Goal: Transaction & Acquisition: Subscribe to service/newsletter

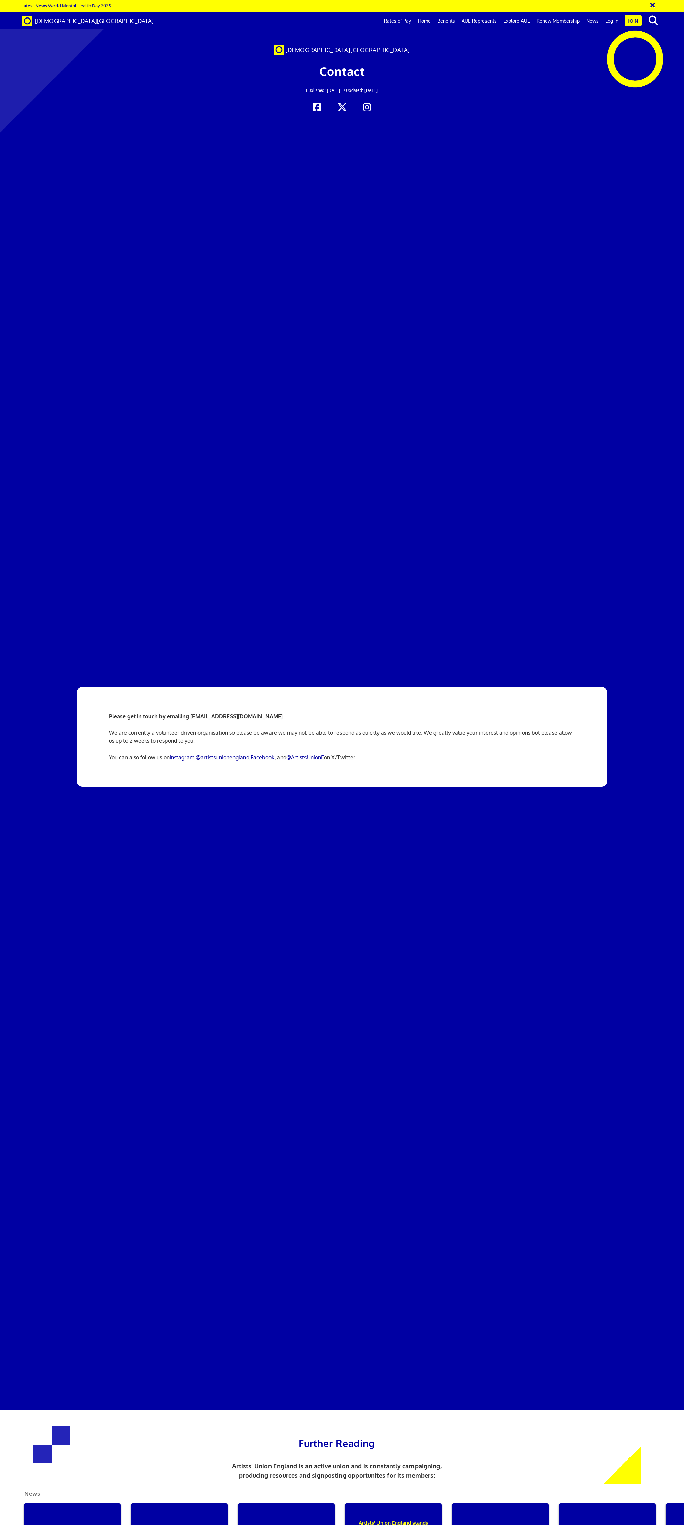
scroll to position [0, 12]
click at [411, 22] on link "Rates of Pay" at bounding box center [397, 20] width 34 height 17
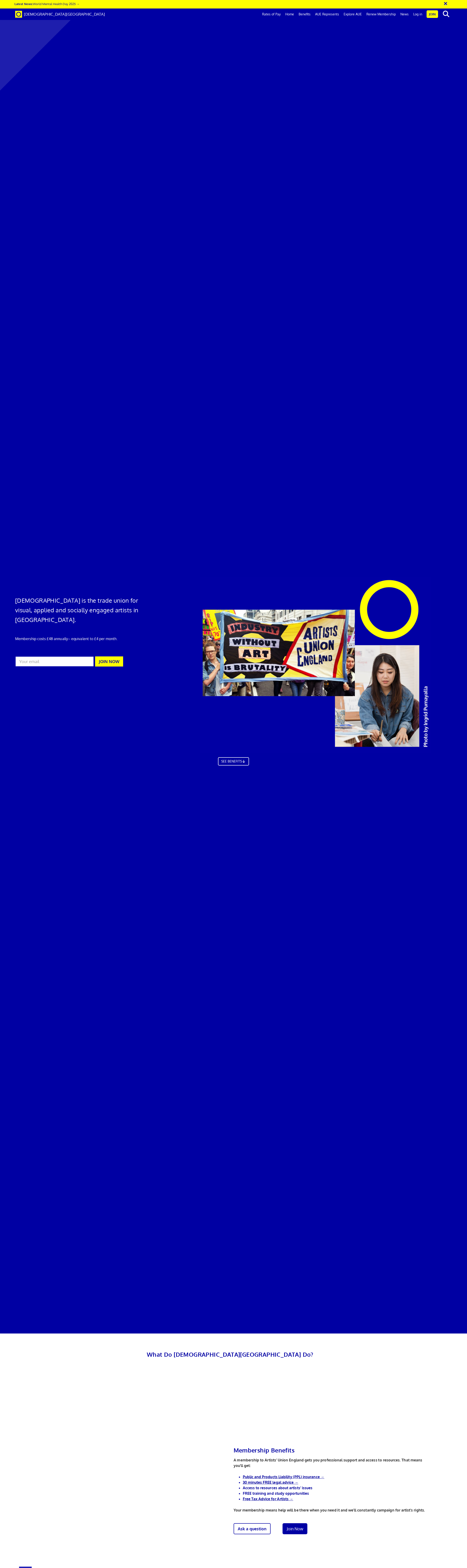
scroll to position [0, 8]
click at [231, 757] on link "SEE BENEFITS" at bounding box center [234, 761] width 34 height 9
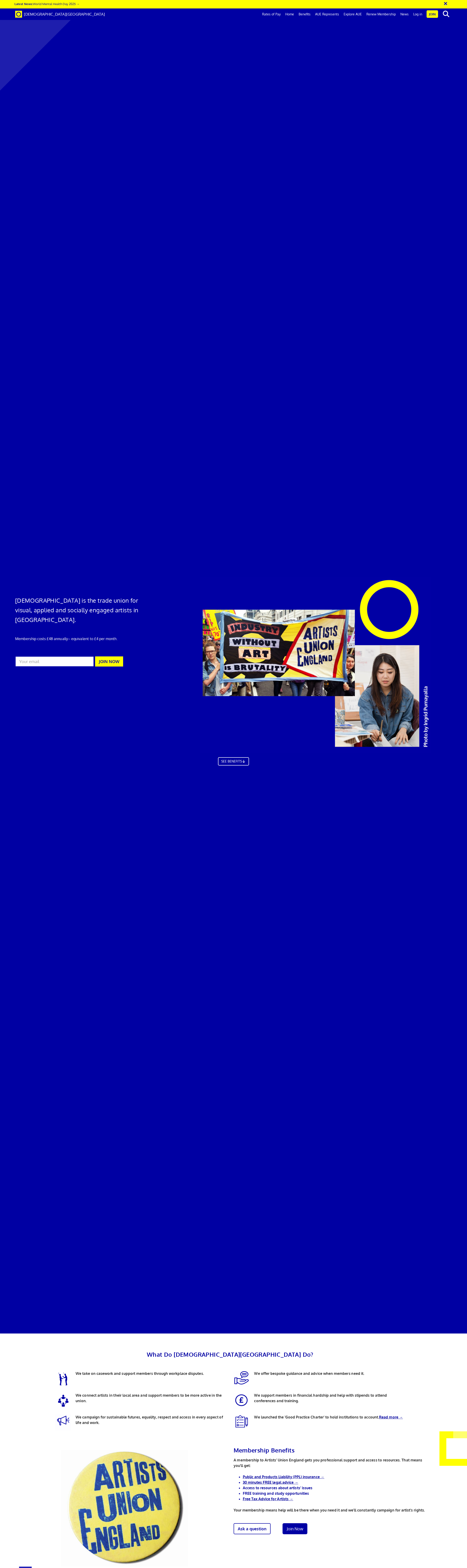
scroll to position [316, 0]
click at [300, 1474] on link "Public and Products Liability (PPL) insurance →" at bounding box center [283, 1476] width 81 height 5
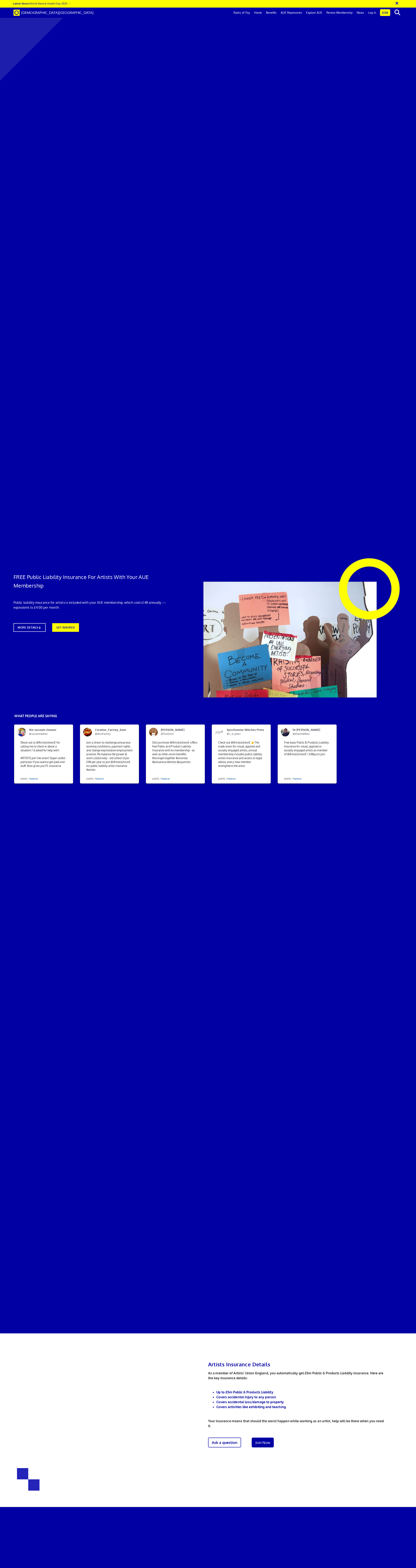
scroll to position [0, 7]
click at [60, 622] on link "GET INSURED" at bounding box center [66, 626] width 29 height 9
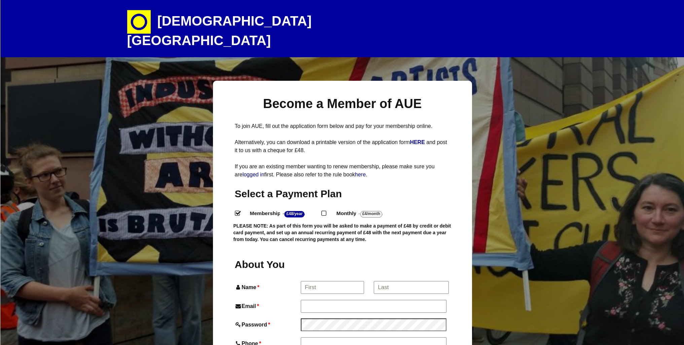
select select
click at [423, 187] on h2 "Select a Payment Plan" at bounding box center [342, 193] width 215 height 13
click at [320, 281] on input "Name *" at bounding box center [332, 287] width 63 height 12
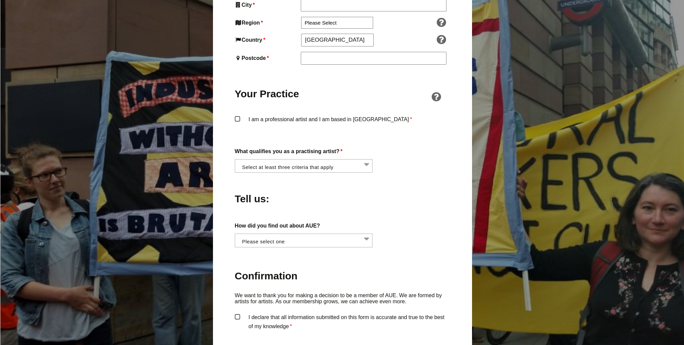
scroll to position [398, 0]
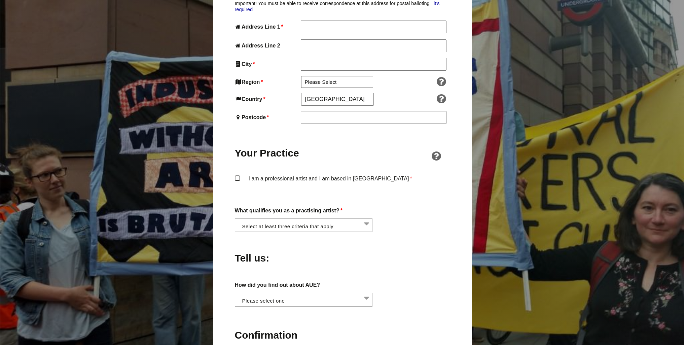
click at [436, 151] on icon at bounding box center [436, 156] width 14 height 11
click at [434, 159] on link "Membership Criteria →" at bounding box center [440, 159] width 55 height 6
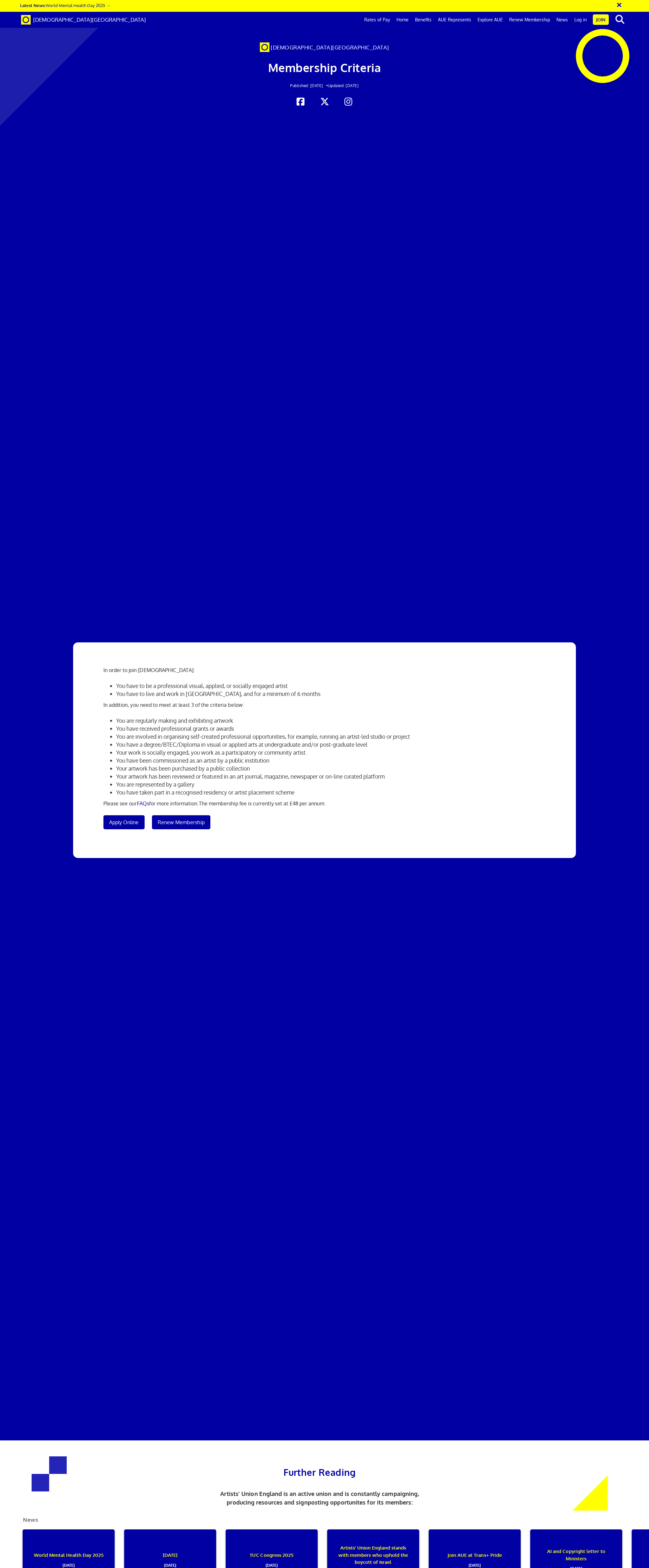
scroll to position [0, 11]
